Goal: Information Seeking & Learning: Learn about a topic

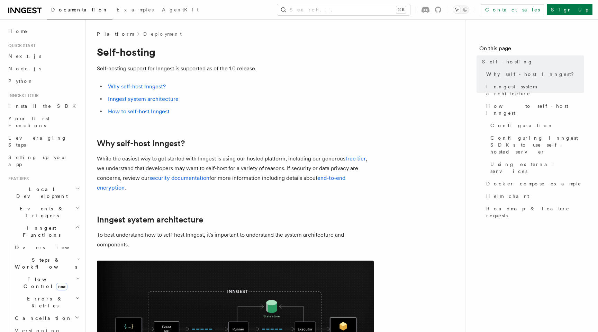
click at [346, 139] on h2 "Why self-host Inngest?" at bounding box center [235, 144] width 277 height 10
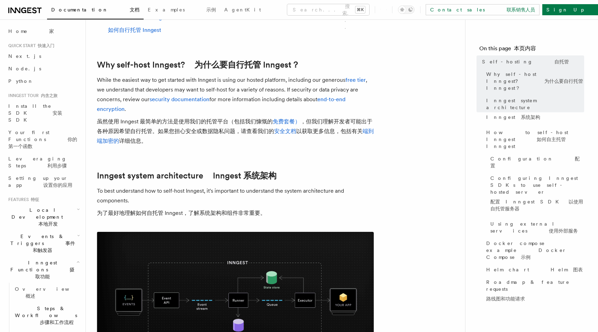
scroll to position [125, 0]
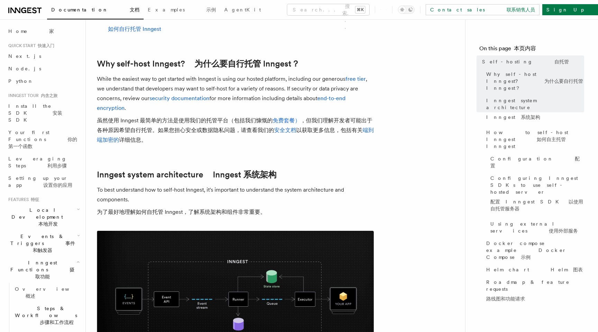
click at [348, 123] on font "虽然使用 Inngest 最简单的方法是使用我们的托管平台（包括我们慷慨的 免费套餐） ，但我们理解开发者可能出于各种原因希望自行托管。如果您担心安全或数据隐…" at bounding box center [235, 130] width 277 height 26
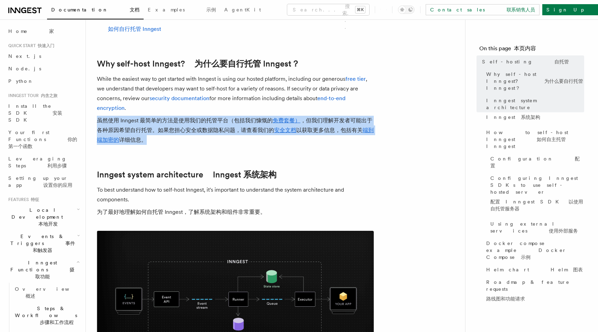
click at [369, 122] on font "虽然使用 Inngest 最简单的方法是使用我们的托管平台（包括我们慷慨的 免费套餐） ，但我们理解开发者可能出于各种原因希望自行托管。如果您担心安全或数据隐…" at bounding box center [235, 130] width 277 height 29
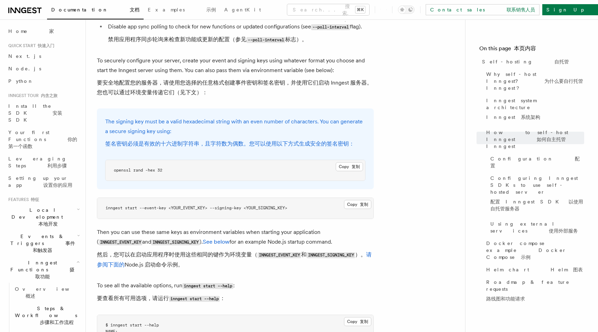
scroll to position [1532, 0]
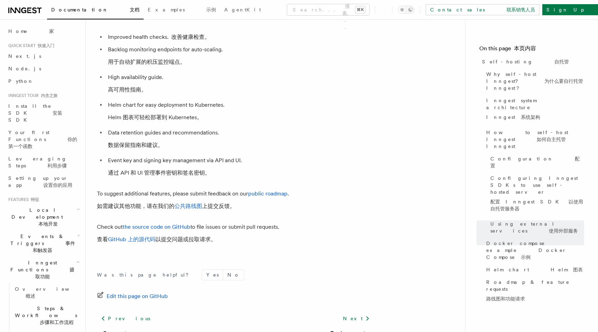
scroll to position [3772, 0]
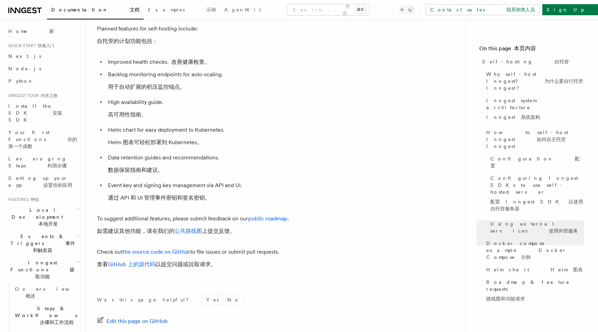
click at [249, 247] on p "Check out the source code on GitHub to file issues or submit pull requests. 查看 …" at bounding box center [235, 259] width 277 height 25
click at [347, 125] on li "Helm chart for easy deployment to Kubernetes. Helm 图表可轻松部署到 Kubernetes。" at bounding box center [240, 137] width 268 height 25
